Goal: Task Accomplishment & Management: Use online tool/utility

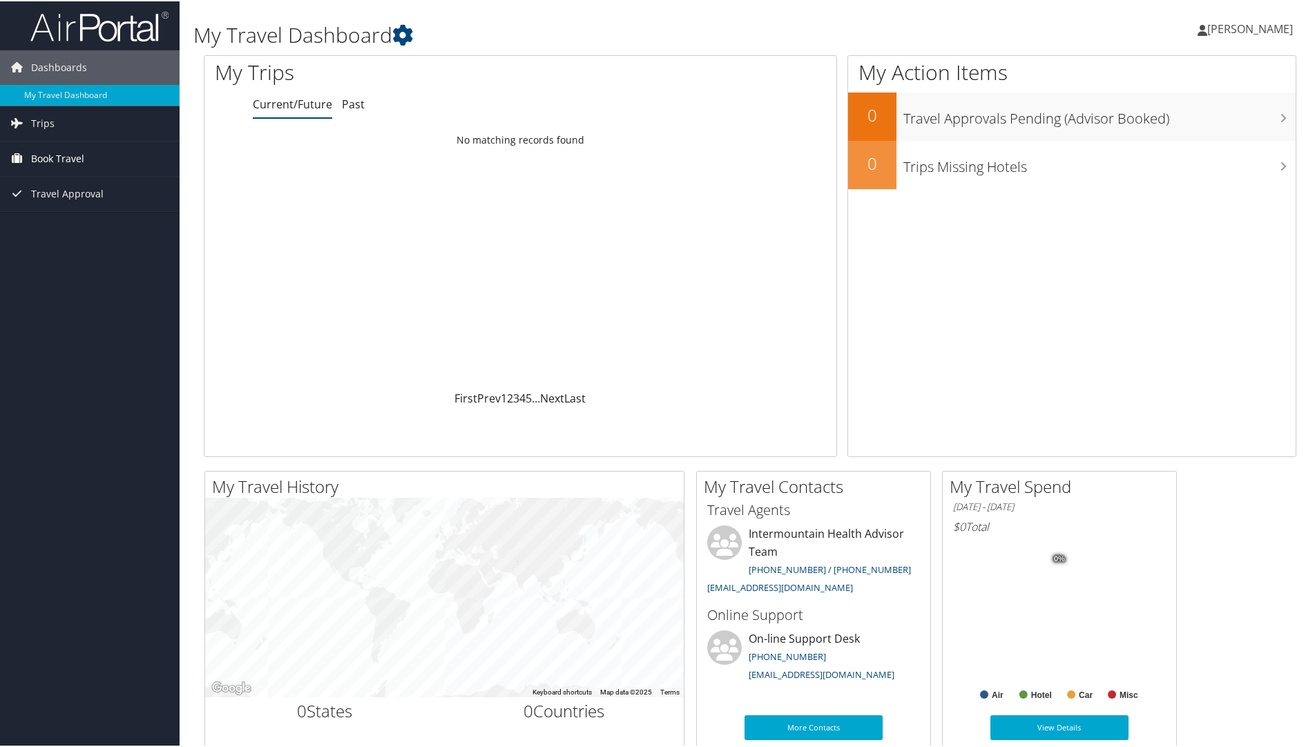
click at [57, 153] on span "Book Travel" at bounding box center [57, 157] width 53 height 35
click at [67, 138] on link "Trips" at bounding box center [90, 122] width 180 height 35
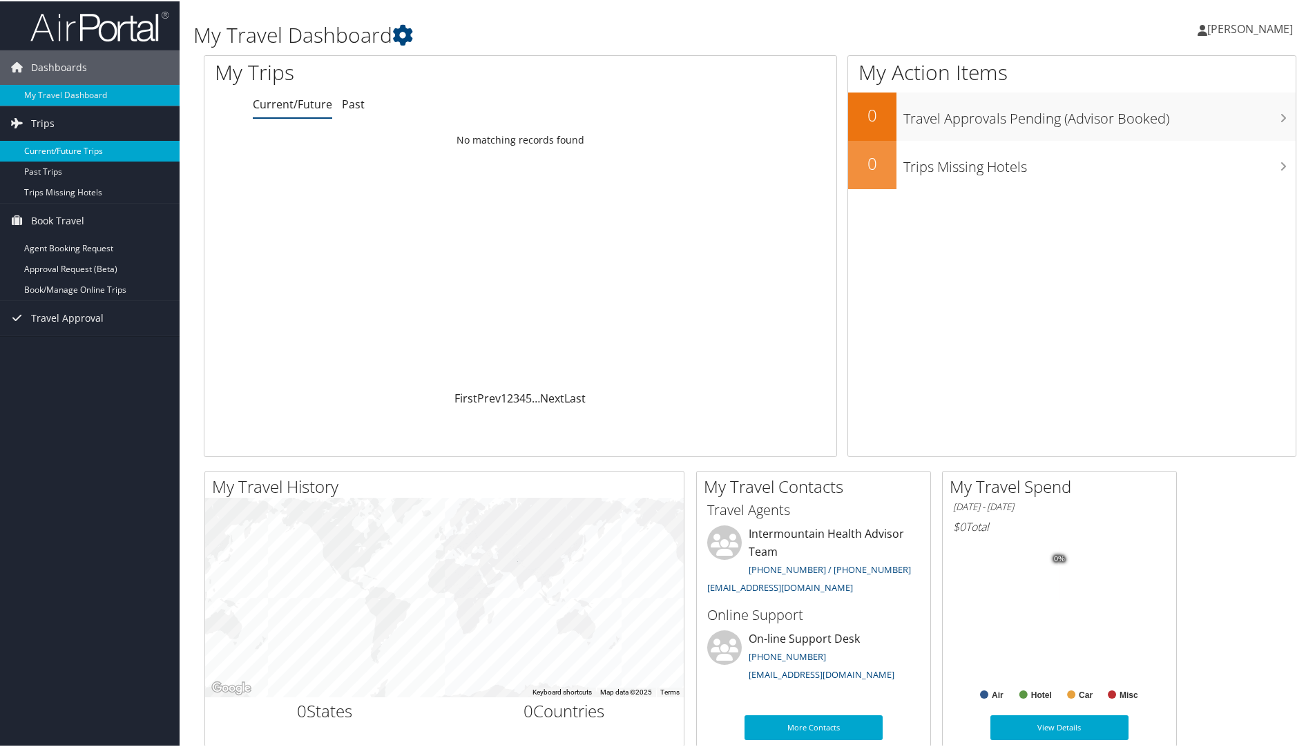
click at [72, 144] on link "Current/Future Trips" at bounding box center [90, 149] width 180 height 21
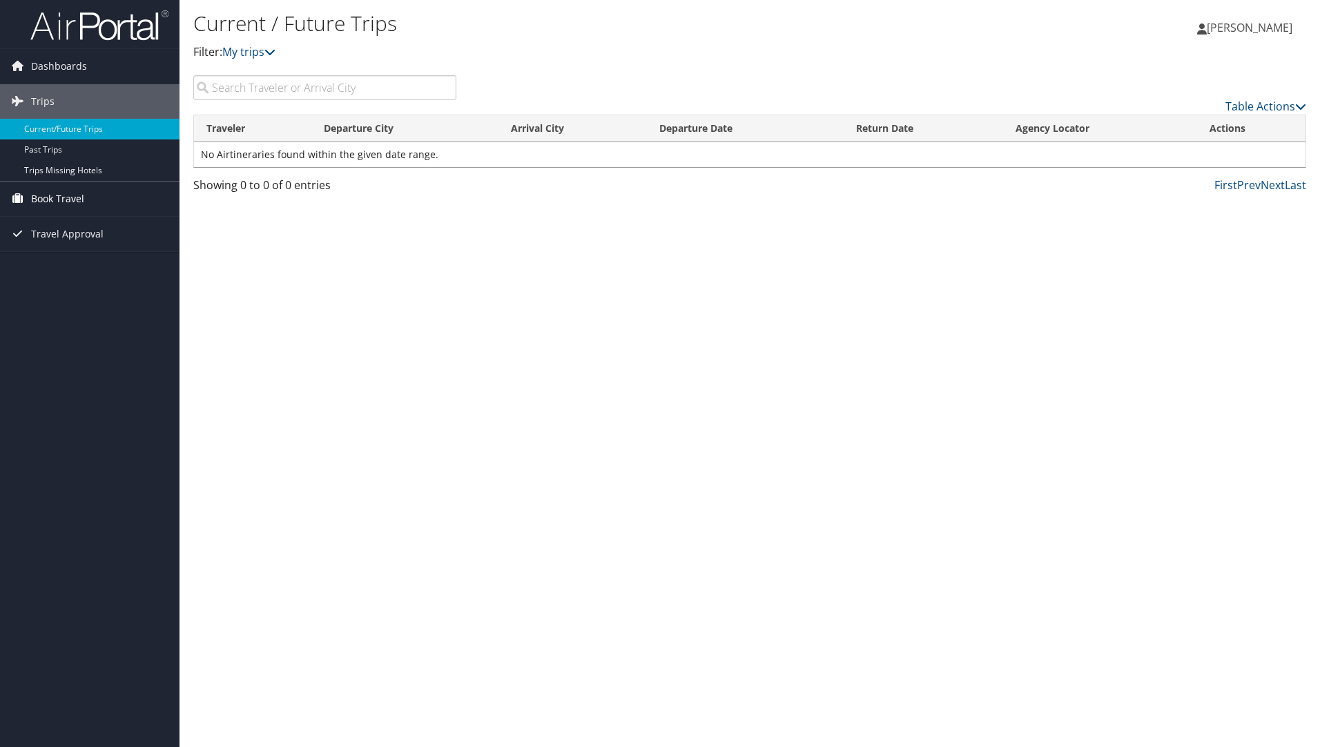
click at [79, 200] on span "Book Travel" at bounding box center [57, 199] width 53 height 35
click at [84, 244] on link "Approval Request (Beta)" at bounding box center [90, 247] width 180 height 21
click at [104, 191] on link "Book Travel" at bounding box center [90, 199] width 180 height 35
click at [101, 273] on link "Book/Manage Online Trips" at bounding box center [90, 268] width 180 height 21
